Goal: Transaction & Acquisition: Purchase product/service

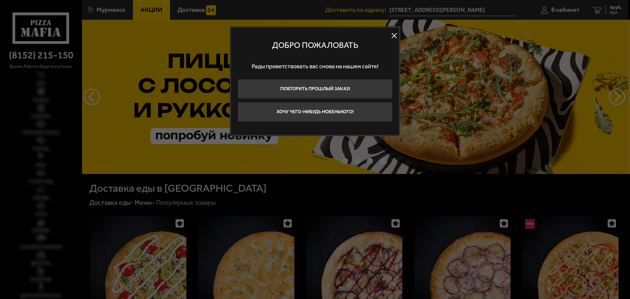
click at [394, 34] on button at bounding box center [394, 36] width 10 height 10
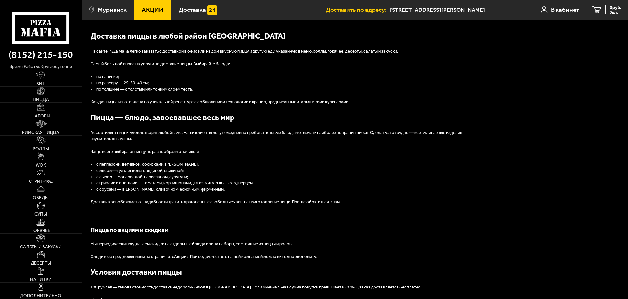
scroll to position [932, 0]
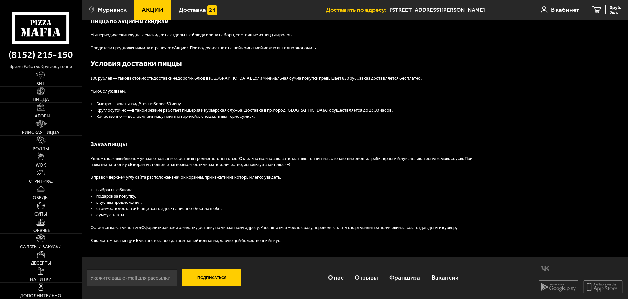
click at [155, 12] on span "Акции" at bounding box center [153, 10] width 22 height 6
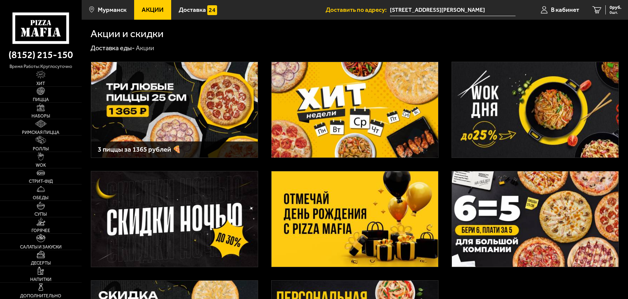
click at [184, 107] on img at bounding box center [174, 109] width 167 height 95
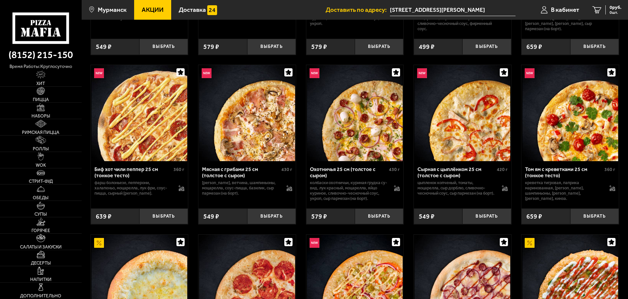
scroll to position [394, 0]
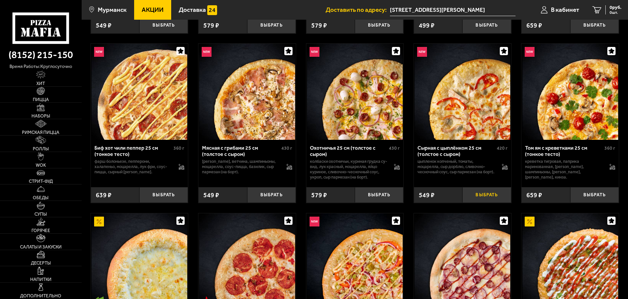
click at [489, 195] on button "Выбрать" at bounding box center [486, 195] width 49 height 16
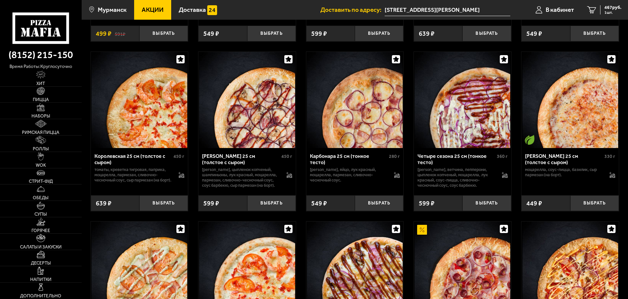
scroll to position [1607, 0]
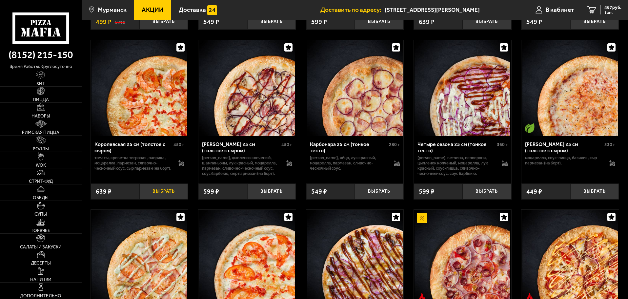
click at [168, 199] on button "Выбрать" at bounding box center [163, 191] width 49 height 16
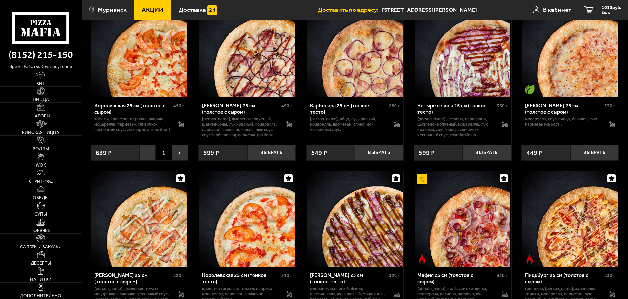
scroll to position [1738, 0]
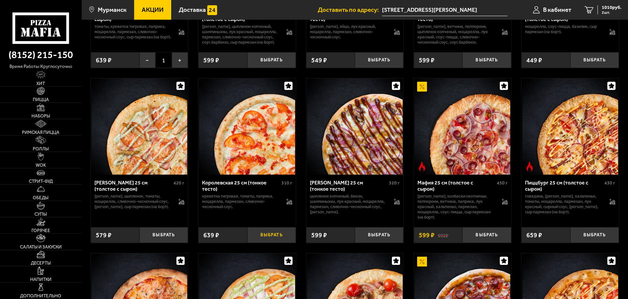
click at [273, 243] on button "Выбрать" at bounding box center [271, 235] width 49 height 16
click at [599, 12] on div "1365 руб. 3 шт." at bounding box center [610, 9] width 24 height 9
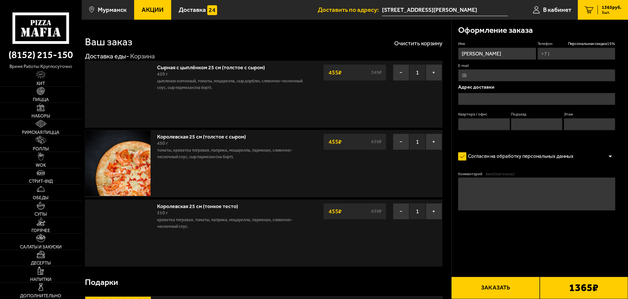
type input "[PHONE_NUMBER]"
type input "[STREET_ADDRESS][PERSON_NAME]"
type input "8"
type input "1"
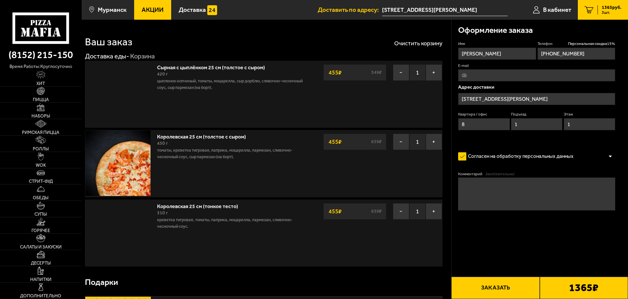
type input "[STREET_ADDRESS][PERSON_NAME]"
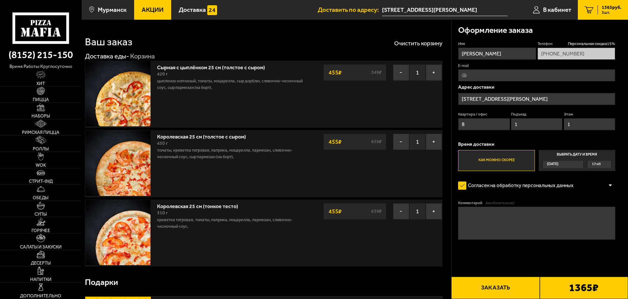
click at [487, 220] on textarea "Комментарий (необязательно)" at bounding box center [536, 223] width 157 height 33
drag, startPoint x: 534, startPoint y: 223, endPoint x: 440, endPoint y: 212, distance: 94.8
type textarea "ОБЯЗАТЕЛЬНО!!! Убрать с Королевской -[GEOGRAPHIC_DATA]."
click at [402, 211] on button "−" at bounding box center [401, 211] width 16 height 16
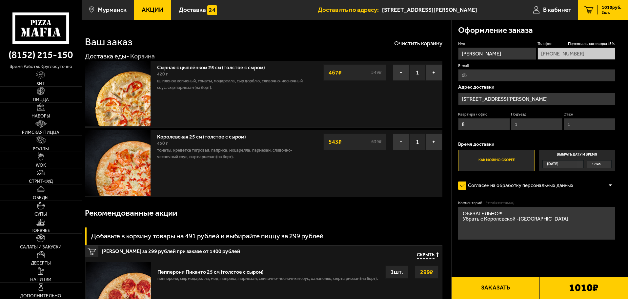
click at [153, 10] on span "Акции" at bounding box center [153, 10] width 22 height 6
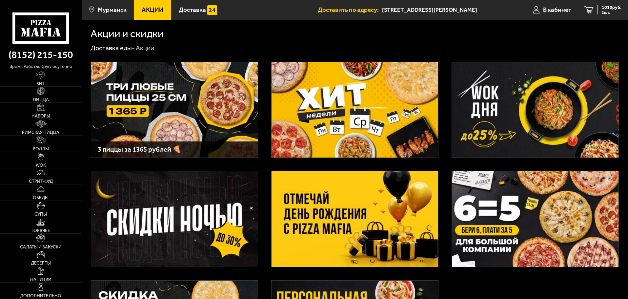
click at [162, 109] on img at bounding box center [174, 109] width 167 height 95
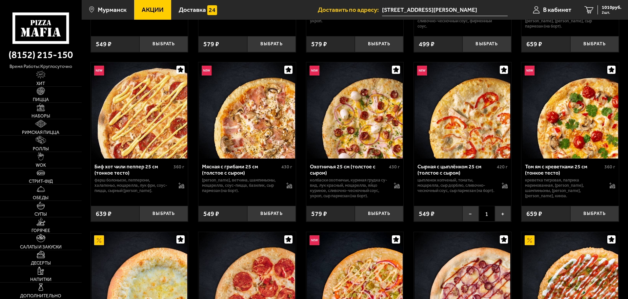
scroll to position [394, 0]
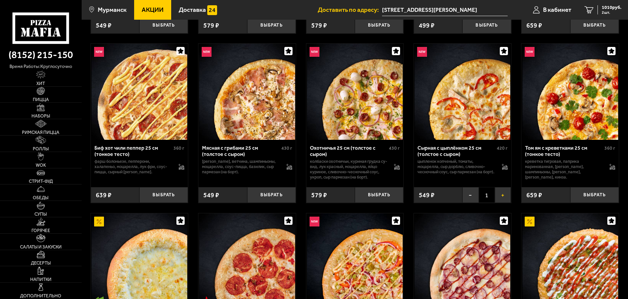
click at [500, 197] on button "+" at bounding box center [503, 195] width 16 height 16
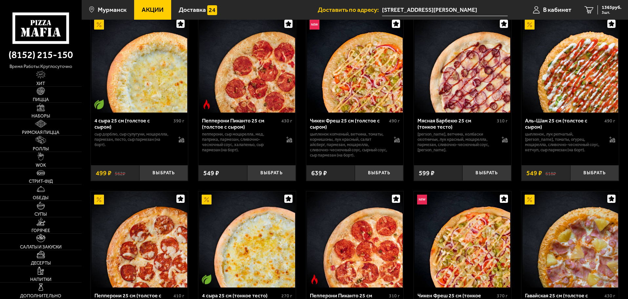
scroll to position [459, 0]
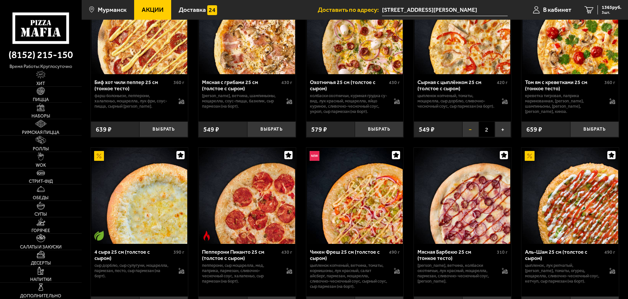
click at [470, 134] on button "−" at bounding box center [470, 129] width 16 height 16
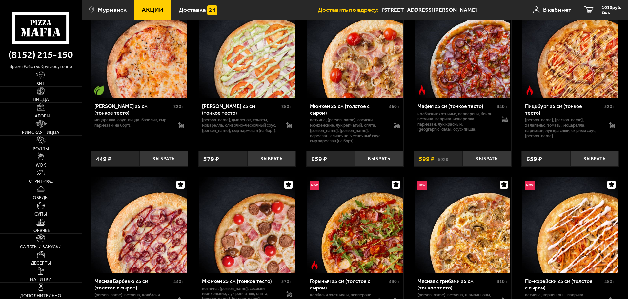
scroll to position [1825, 0]
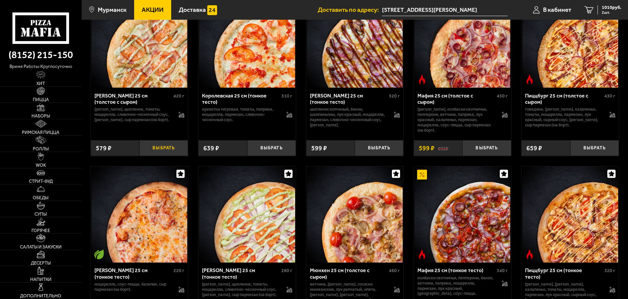
click at [173, 156] on button "Выбрать" at bounding box center [163, 148] width 49 height 16
click at [602, 7] on span "1365 руб." at bounding box center [612, 7] width 20 height 5
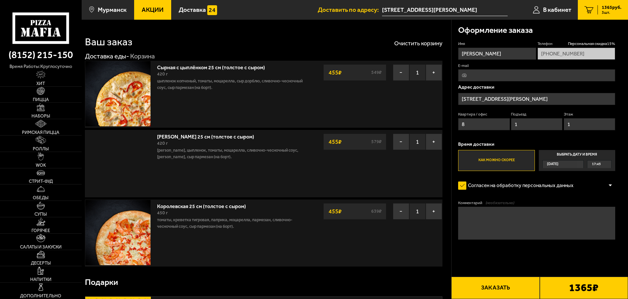
type input "[STREET_ADDRESS][PERSON_NAME]"
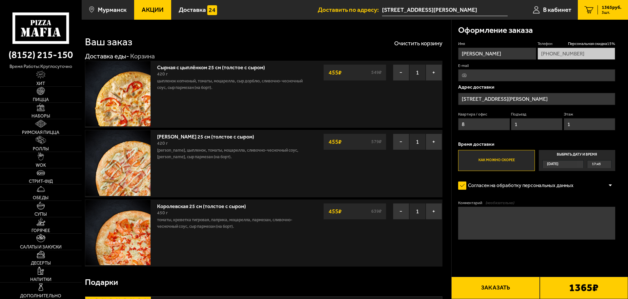
click at [492, 214] on textarea "Комментарий (необязательно)" at bounding box center [536, 223] width 157 height 33
paste textarea "ОБЯЗАТЕЛЬНО!!! Убрать с Королевской -[GEOGRAPHIC_DATA]."
type textarea "ОБЯЗАТЕЛЬНО!!! Убрать с Королевской -[GEOGRAPHIC_DATA]."
click at [495, 278] on button "Заказать" at bounding box center [495, 287] width 88 height 22
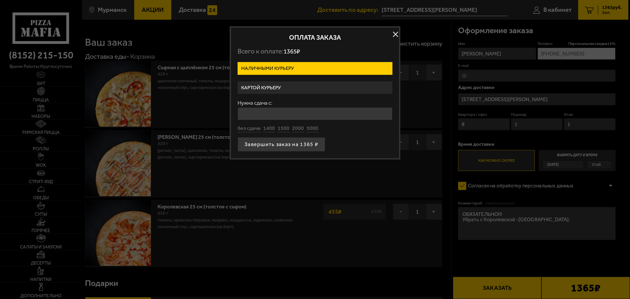
click at [290, 62] on label "Наличными курьеру" at bounding box center [314, 68] width 155 height 13
click at [0, 0] on input "Наличными курьеру" at bounding box center [0, 0] width 0 height 0
click at [291, 67] on label "Наличными курьеру" at bounding box center [314, 68] width 155 height 13
click at [0, 0] on input "Наличными курьеру" at bounding box center [0, 0] width 0 height 0
click at [277, 84] on label "Картой курьеру" at bounding box center [314, 87] width 155 height 13
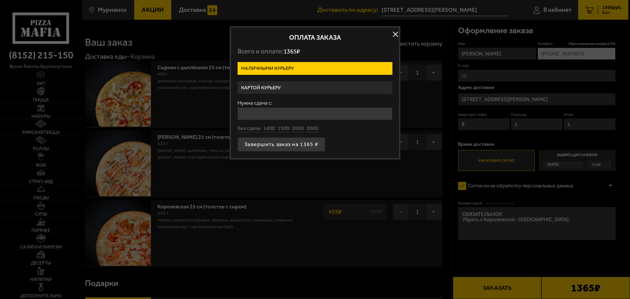
click at [0, 0] on input "Картой курьеру" at bounding box center [0, 0] width 0 height 0
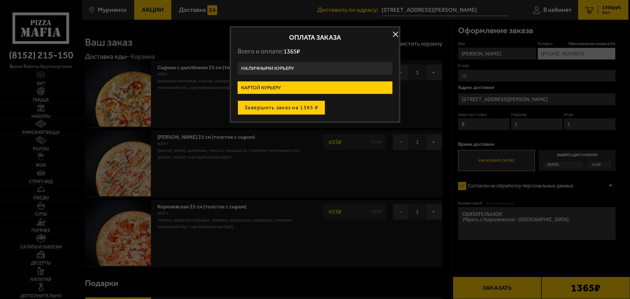
click at [280, 107] on button "Завершить заказ на 1365 ₽" at bounding box center [281, 107] width 88 height 14
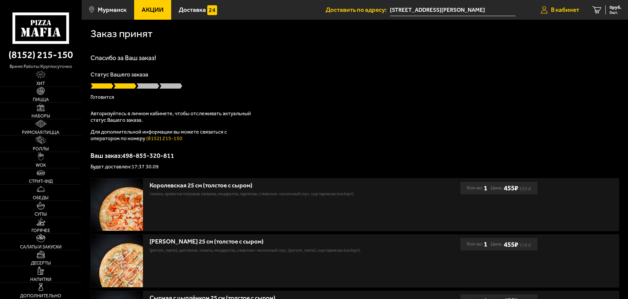
click at [561, 12] on span "В кабинет" at bounding box center [565, 10] width 28 height 6
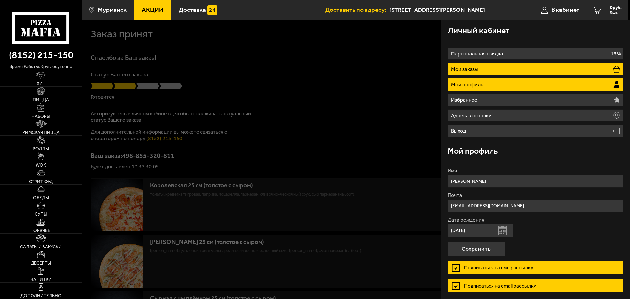
click at [478, 70] on p "Мои заказы" at bounding box center [465, 69] width 29 height 5
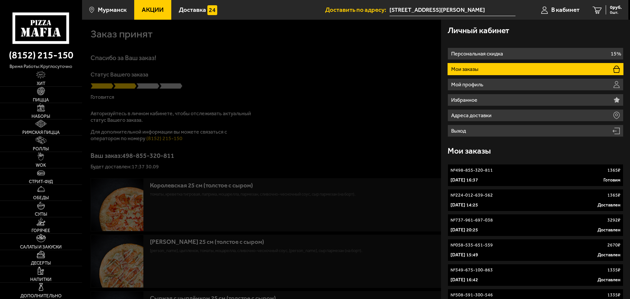
click at [478, 180] on p "[DATE] 16:37" at bounding box center [464, 180] width 28 height 7
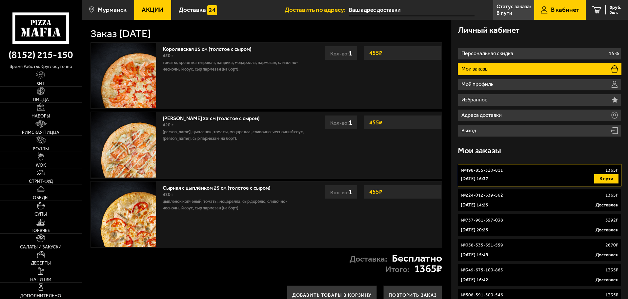
click at [488, 178] on p "[DATE] 16:37" at bounding box center [475, 178] width 28 height 7
drag, startPoint x: 276, startPoint y: 188, endPoint x: 164, endPoint y: 190, distance: 112.2
click at [164, 190] on link "Сырная с цыплёнком 25 см (толстое с сыром)" at bounding box center [220, 187] width 114 height 8
copy link "Сырная с цыплёнком 25 см (толстое с сыром)"
click at [488, 203] on p "[DATE] 14:25" at bounding box center [475, 205] width 28 height 7
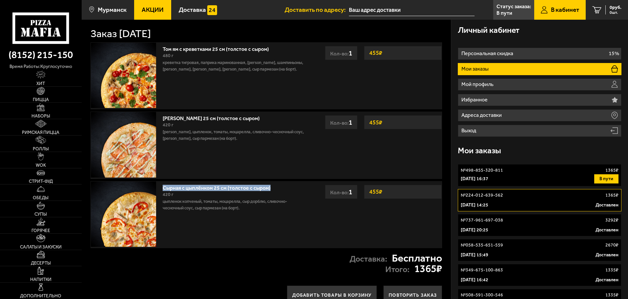
click at [488, 179] on p "[DATE] 16:37" at bounding box center [475, 178] width 28 height 7
